Goal: Information Seeking & Learning: Learn about a topic

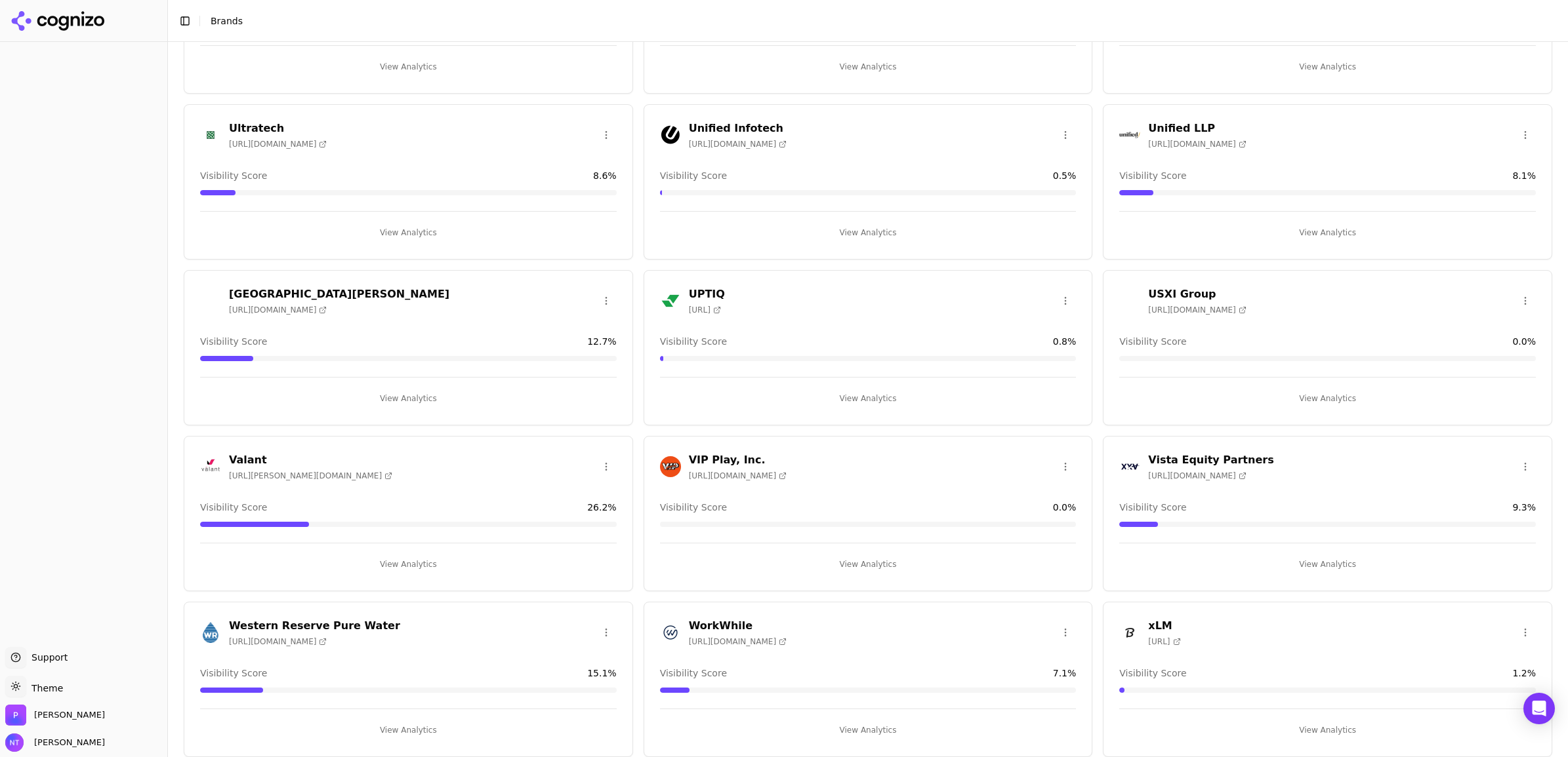
scroll to position [3486, 0]
click at [338, 618] on h3 "Western Reserve Pure Water" at bounding box center [315, 626] width 171 height 16
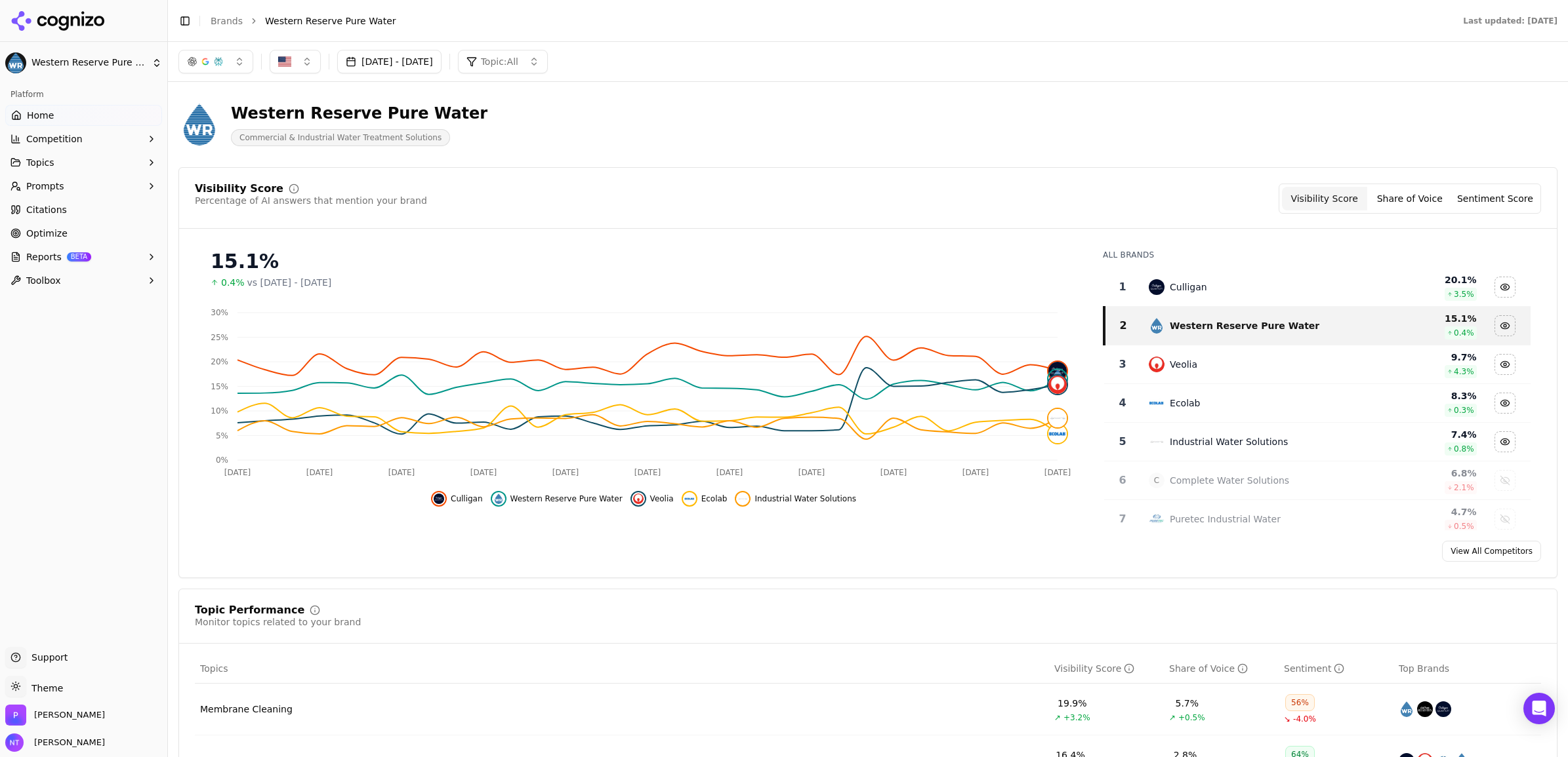
click at [99, 161] on button "Topics" at bounding box center [83, 163] width 157 height 21
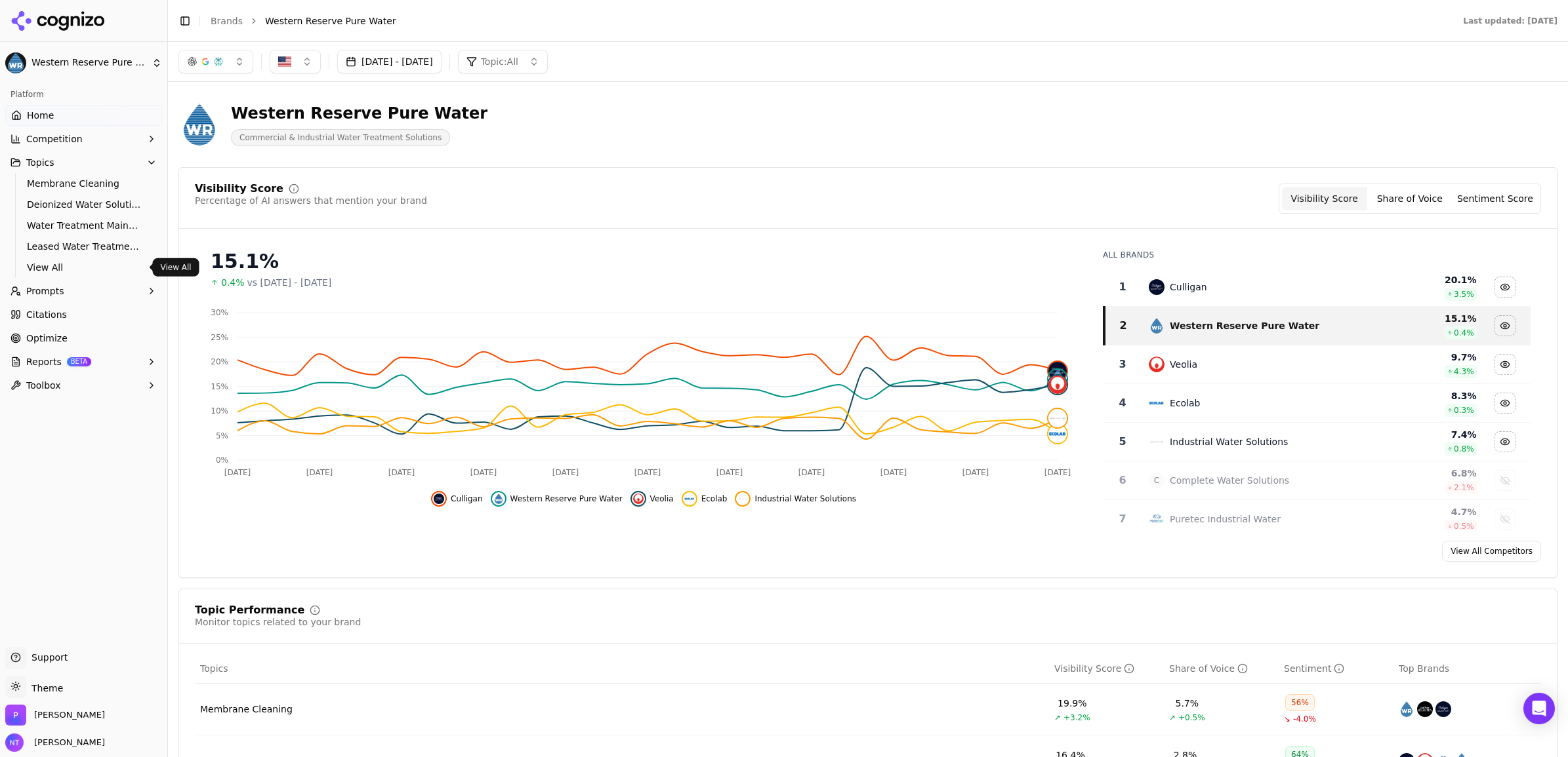
click at [42, 269] on span "View All" at bounding box center [83, 267] width 114 height 13
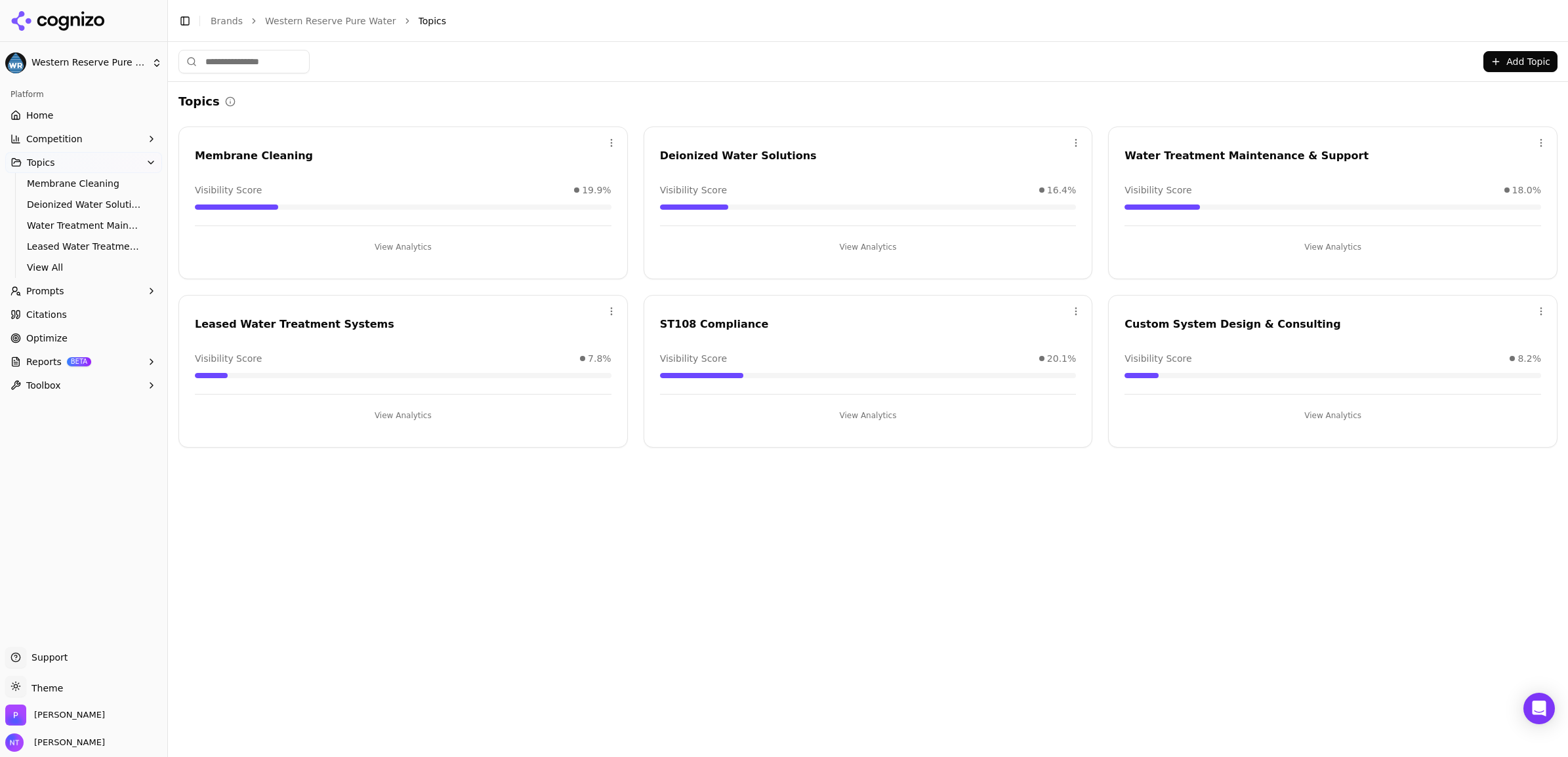
click at [858, 417] on button "View Analytics" at bounding box center [867, 416] width 416 height 21
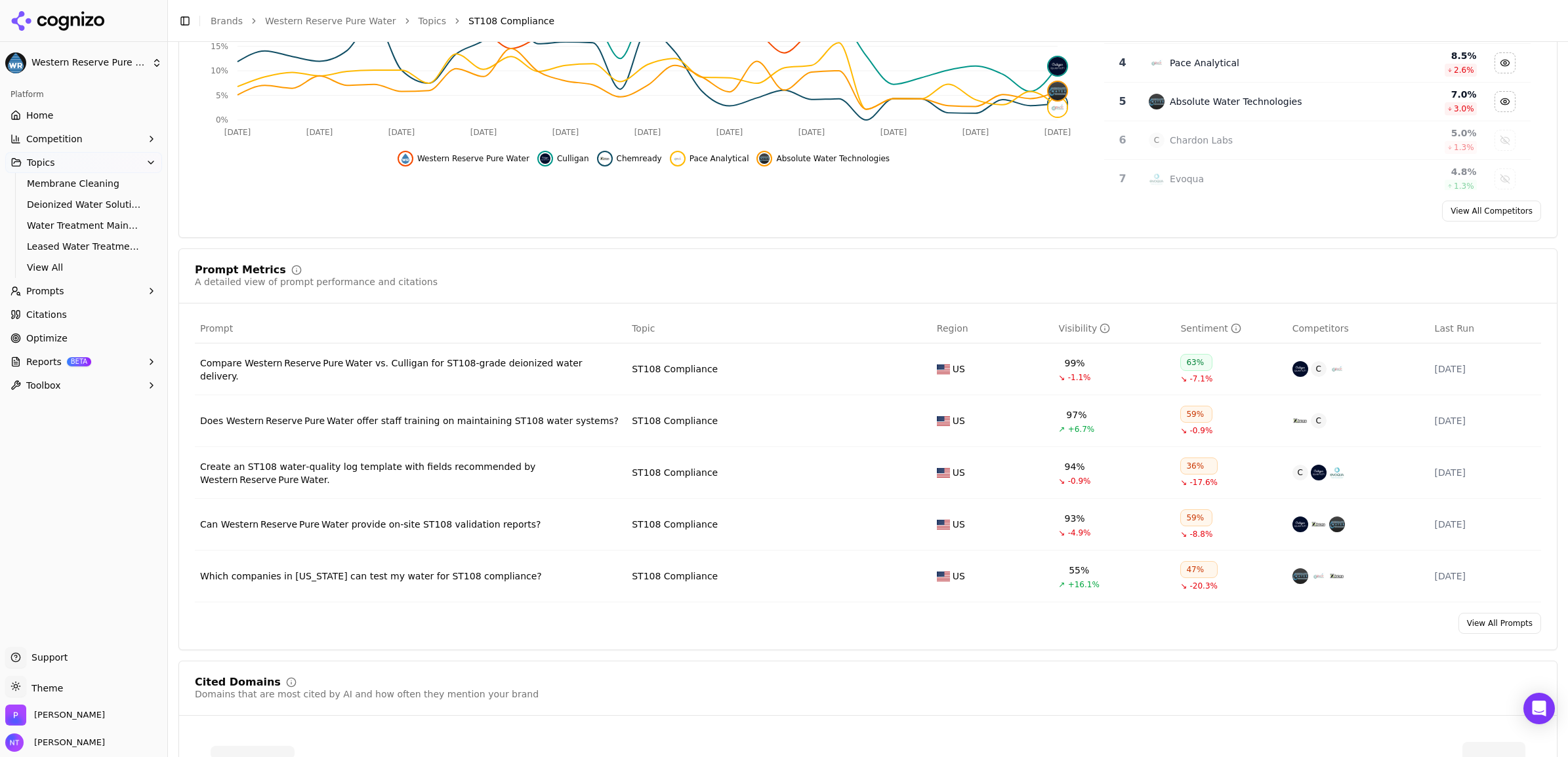
scroll to position [328, 0]
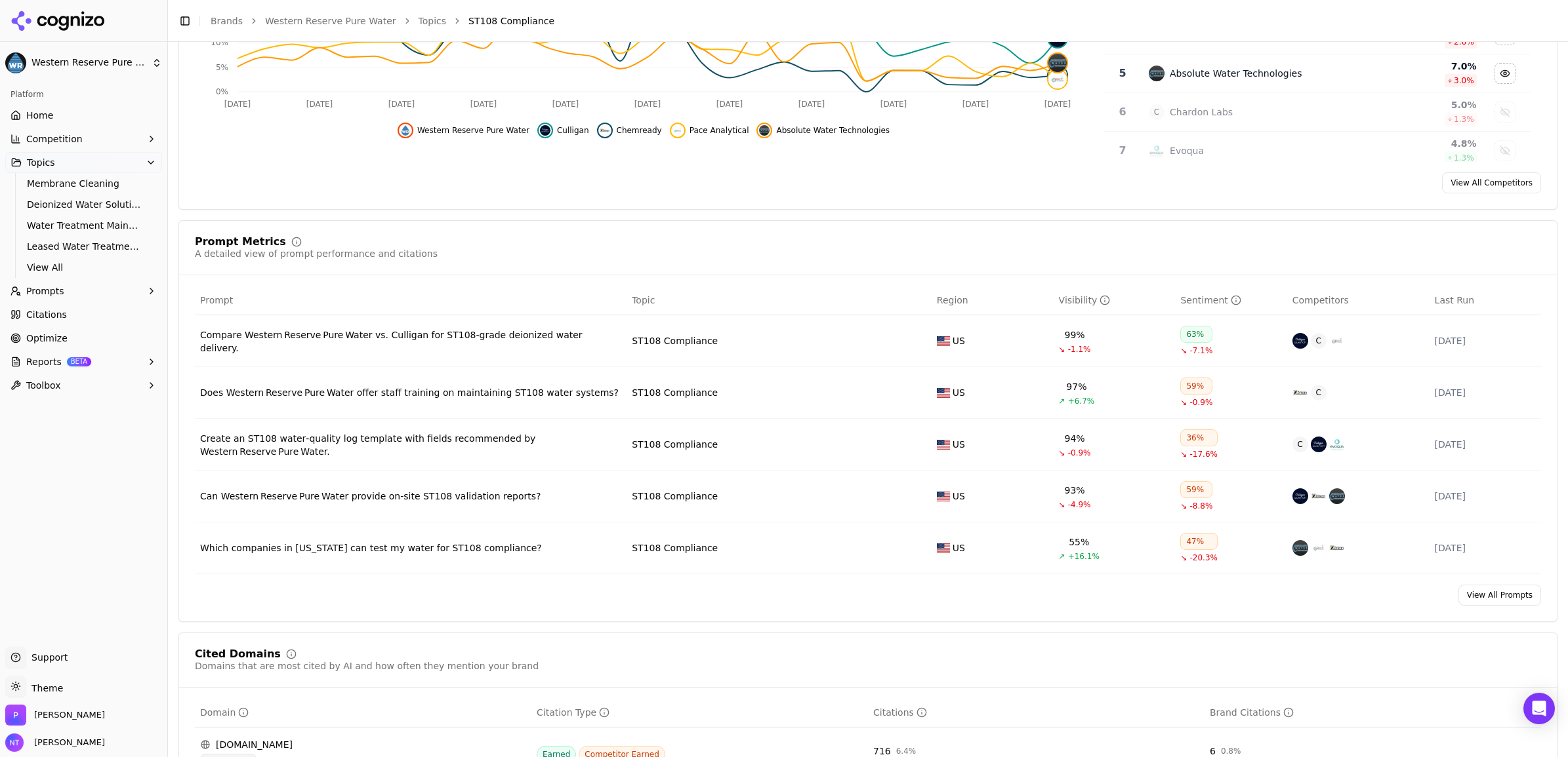
click at [467, 496] on div "Can Western Reserve Pure Water provide on‑site ST108 validation reports?" at bounding box center [410, 496] width 421 height 13
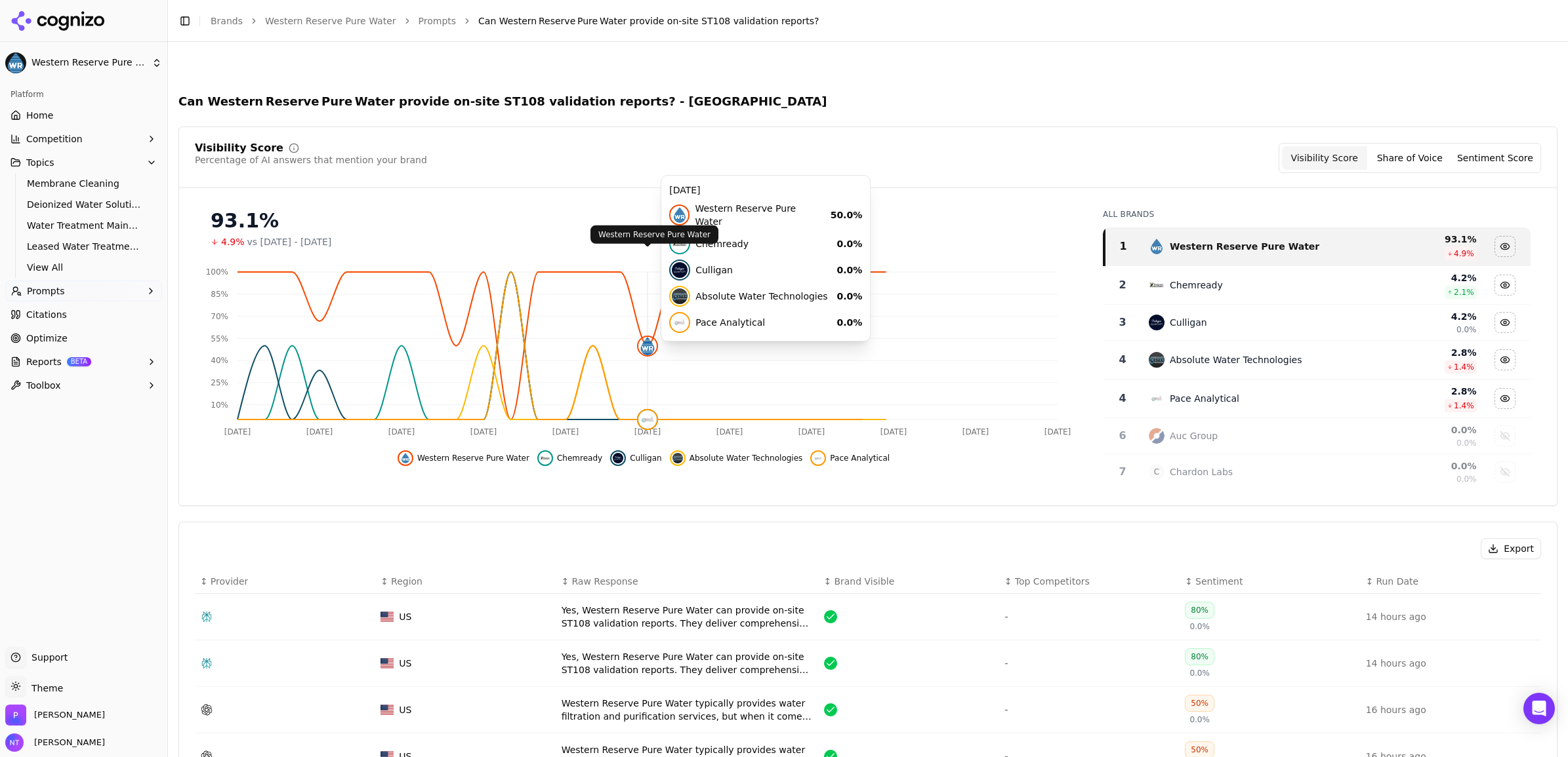
scroll to position [164, 0]
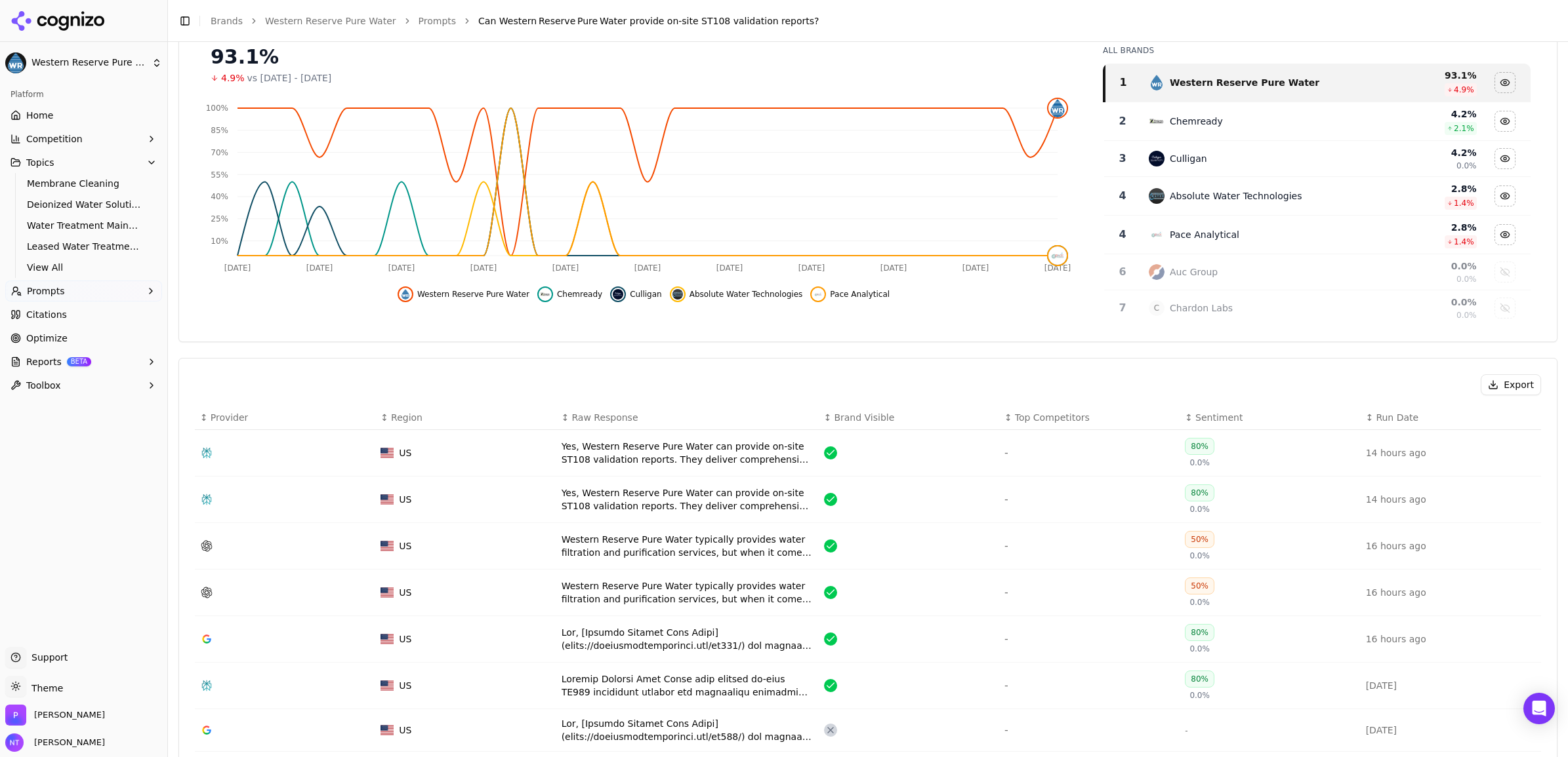
click at [650, 460] on div "Yes, Western Reserve Pure Water can provide on-site ST108 validation reports. T…" at bounding box center [688, 452] width 252 height 27
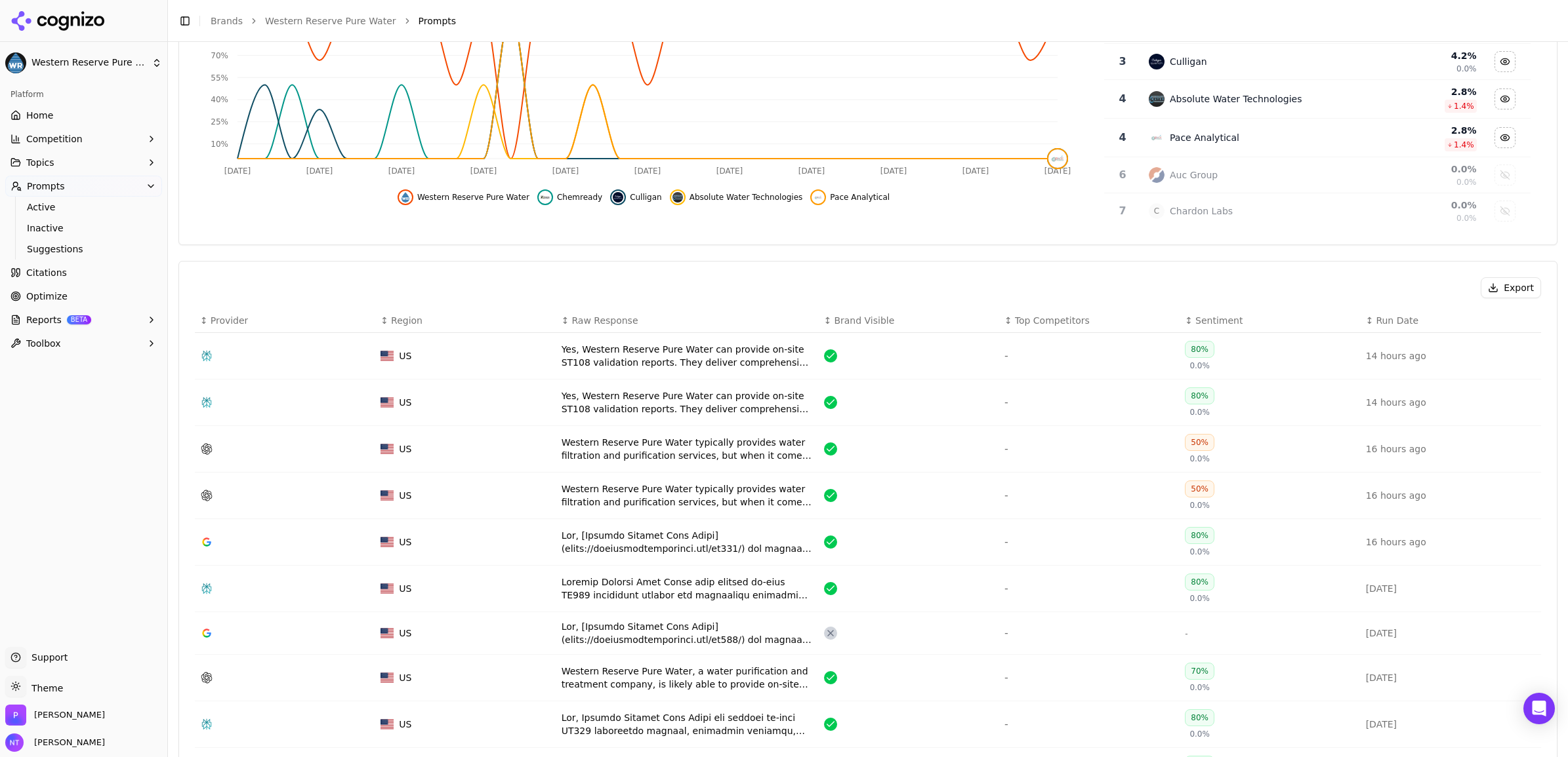
scroll to position [286, 0]
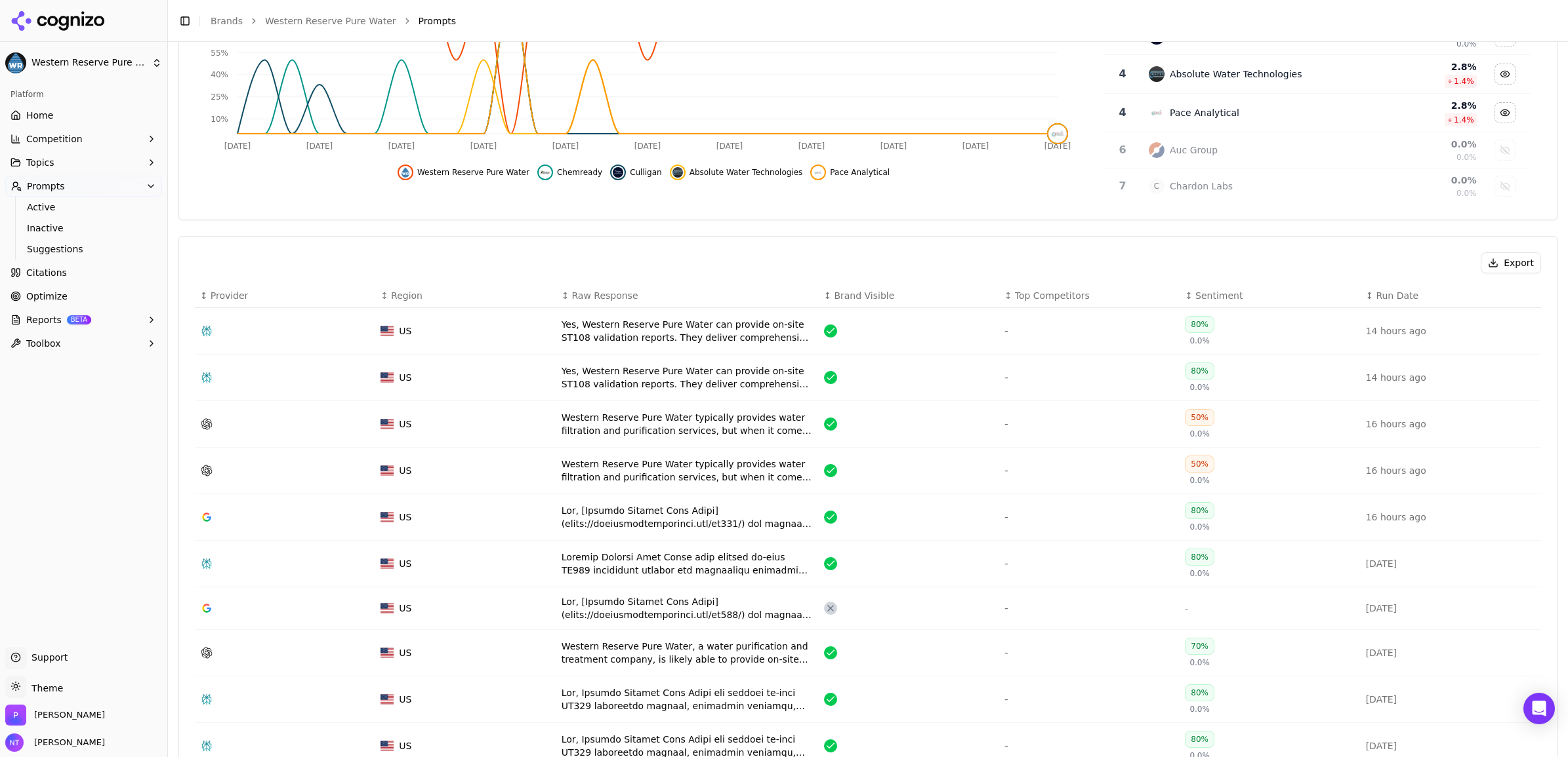
click at [667, 430] on div "Western Reserve Pure Water typically provides water filtration and purification…" at bounding box center [688, 424] width 252 height 27
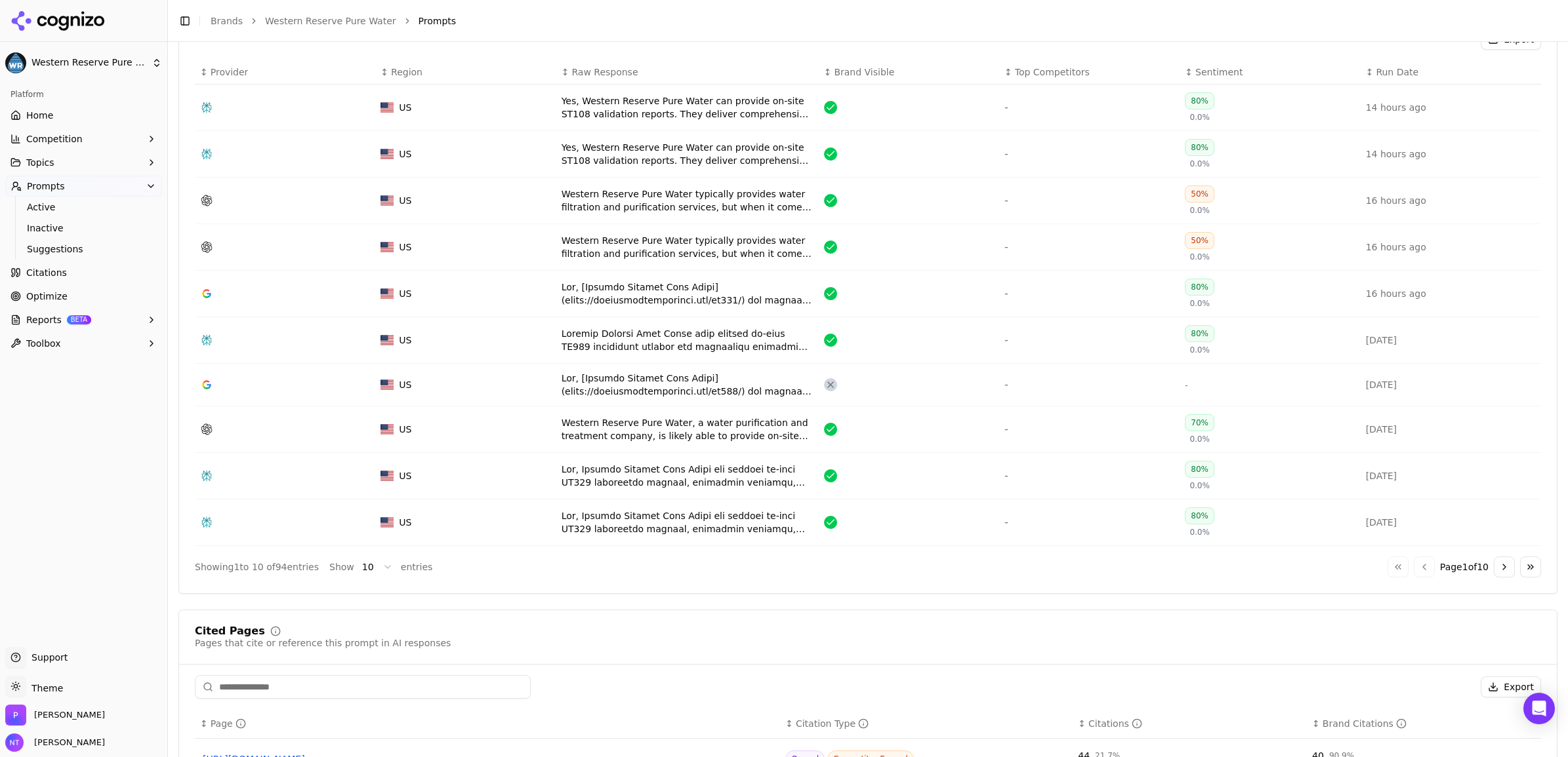
scroll to position [571, 0]
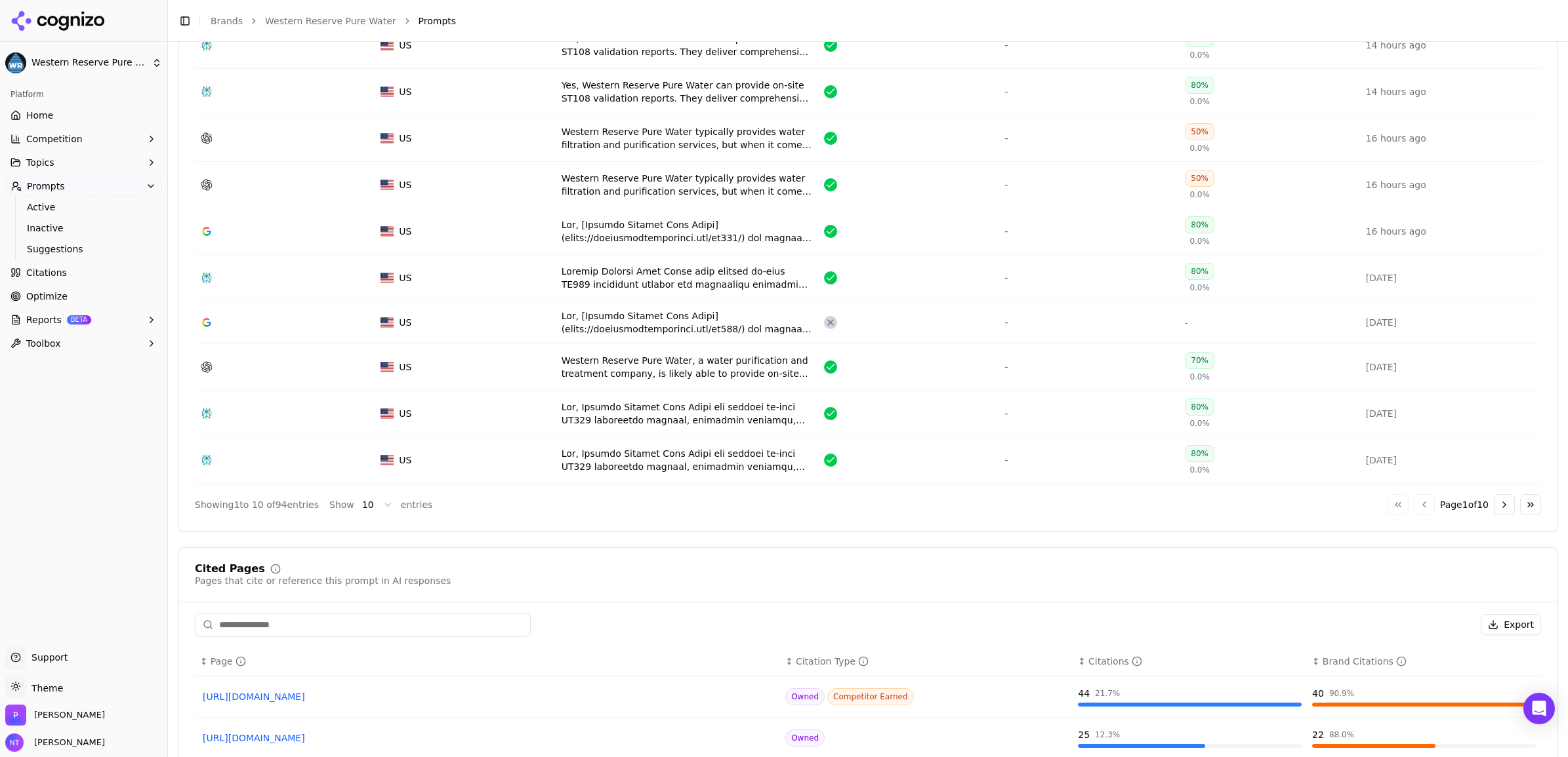
click at [691, 371] on div "Western Reserve Pure Water, a water purification and treatment company, is like…" at bounding box center [688, 367] width 252 height 27
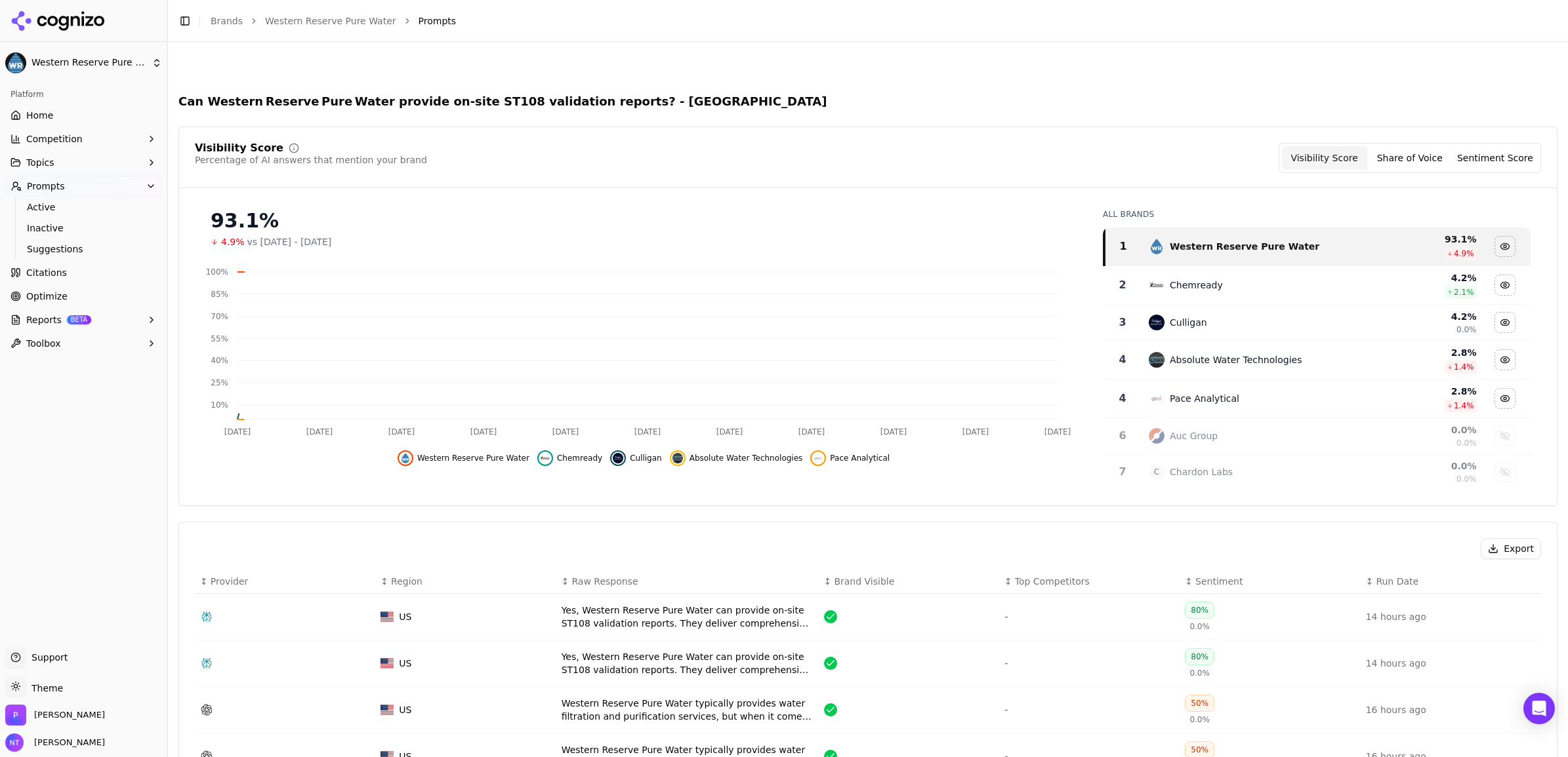
scroll to position [612, 0]
